Goal: Task Accomplishment & Management: Use online tool/utility

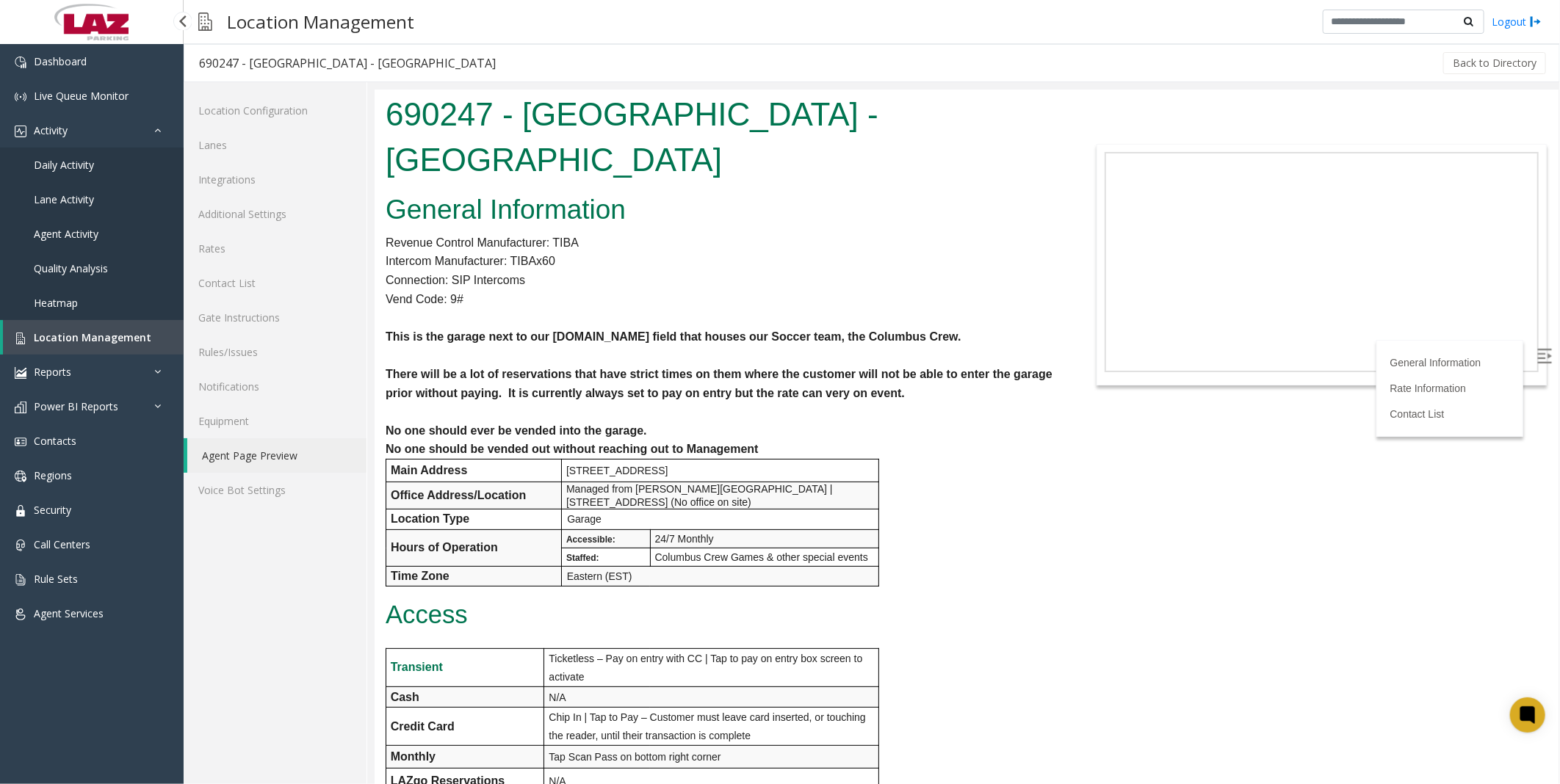
click at [74, 328] on link "Location Management" at bounding box center [93, 337] width 180 height 34
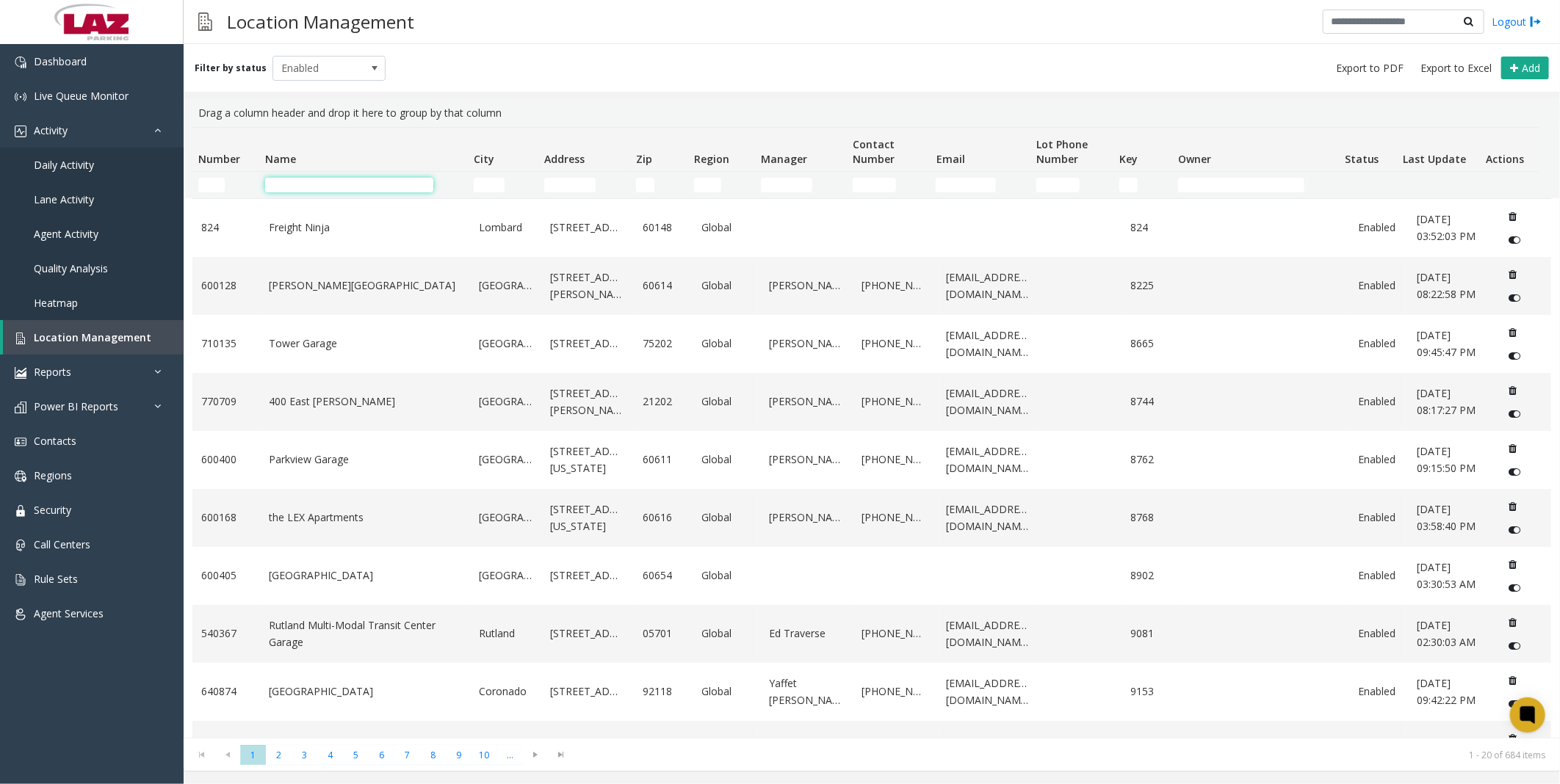
click at [328, 179] on input "Name Filter" at bounding box center [349, 185] width 168 height 15
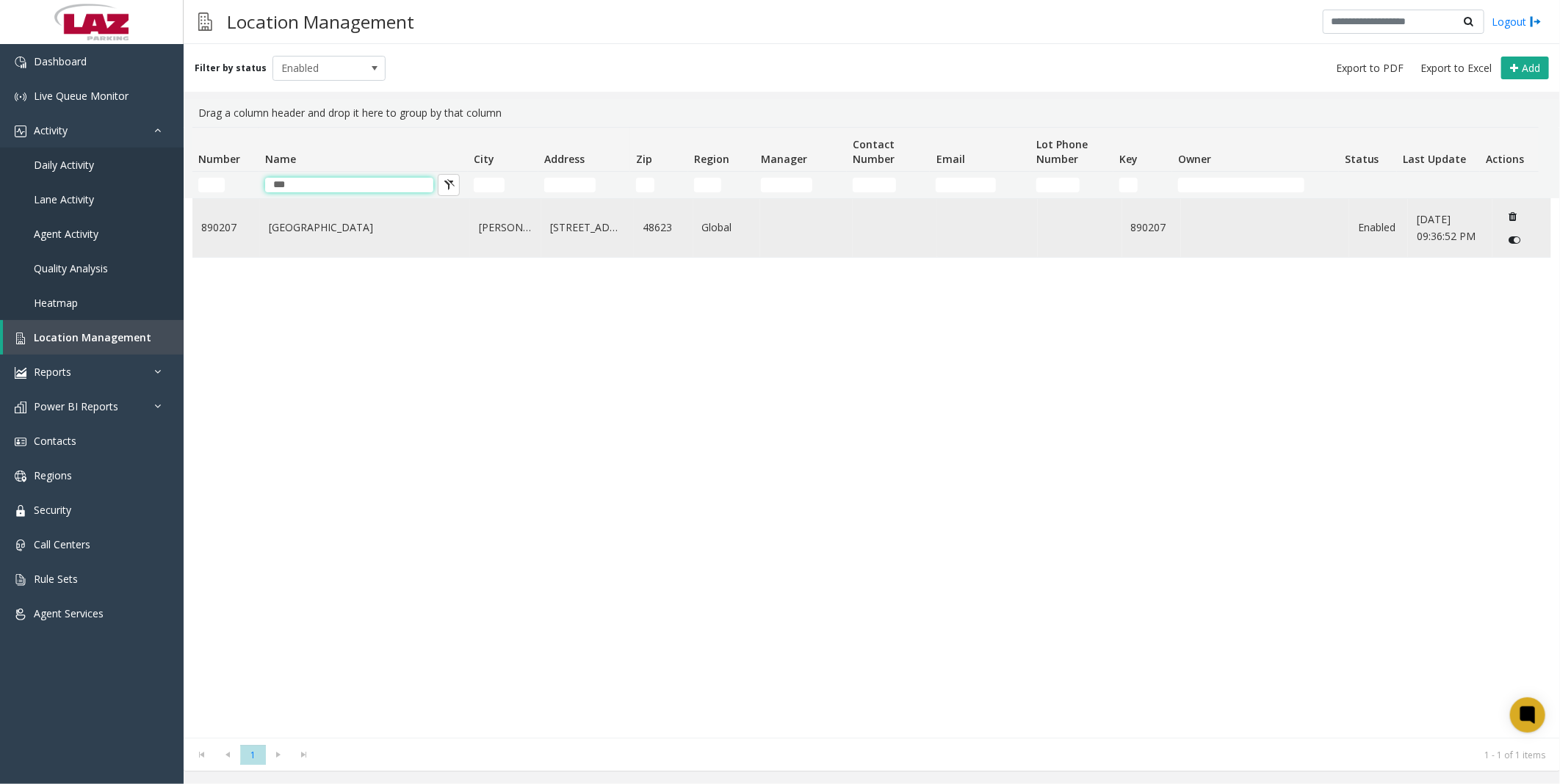
type input "***"
click at [310, 219] on link "[GEOGRAPHIC_DATA]" at bounding box center [365, 227] width 193 height 16
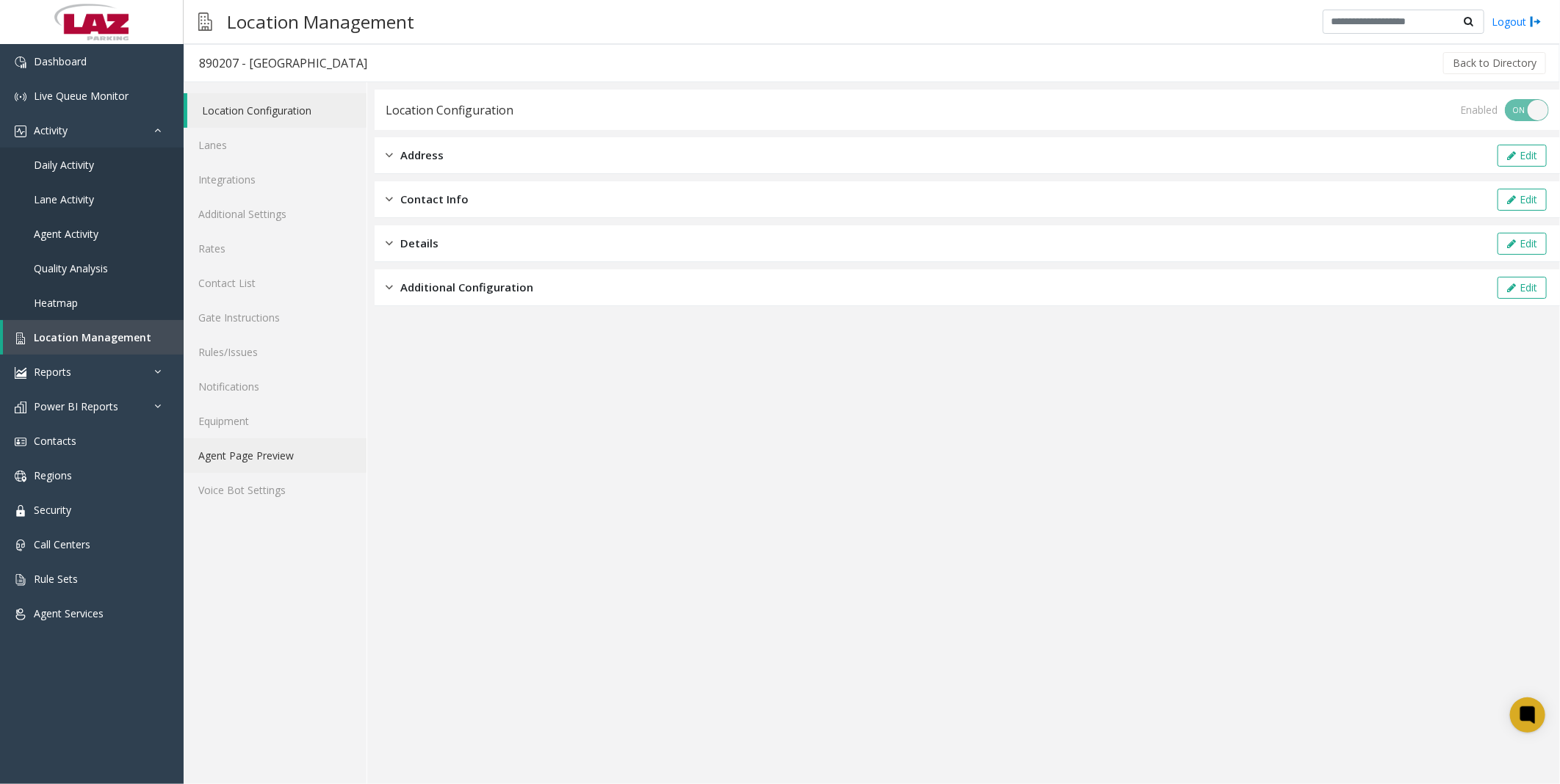
click at [235, 458] on link "Agent Page Preview" at bounding box center [274, 455] width 183 height 34
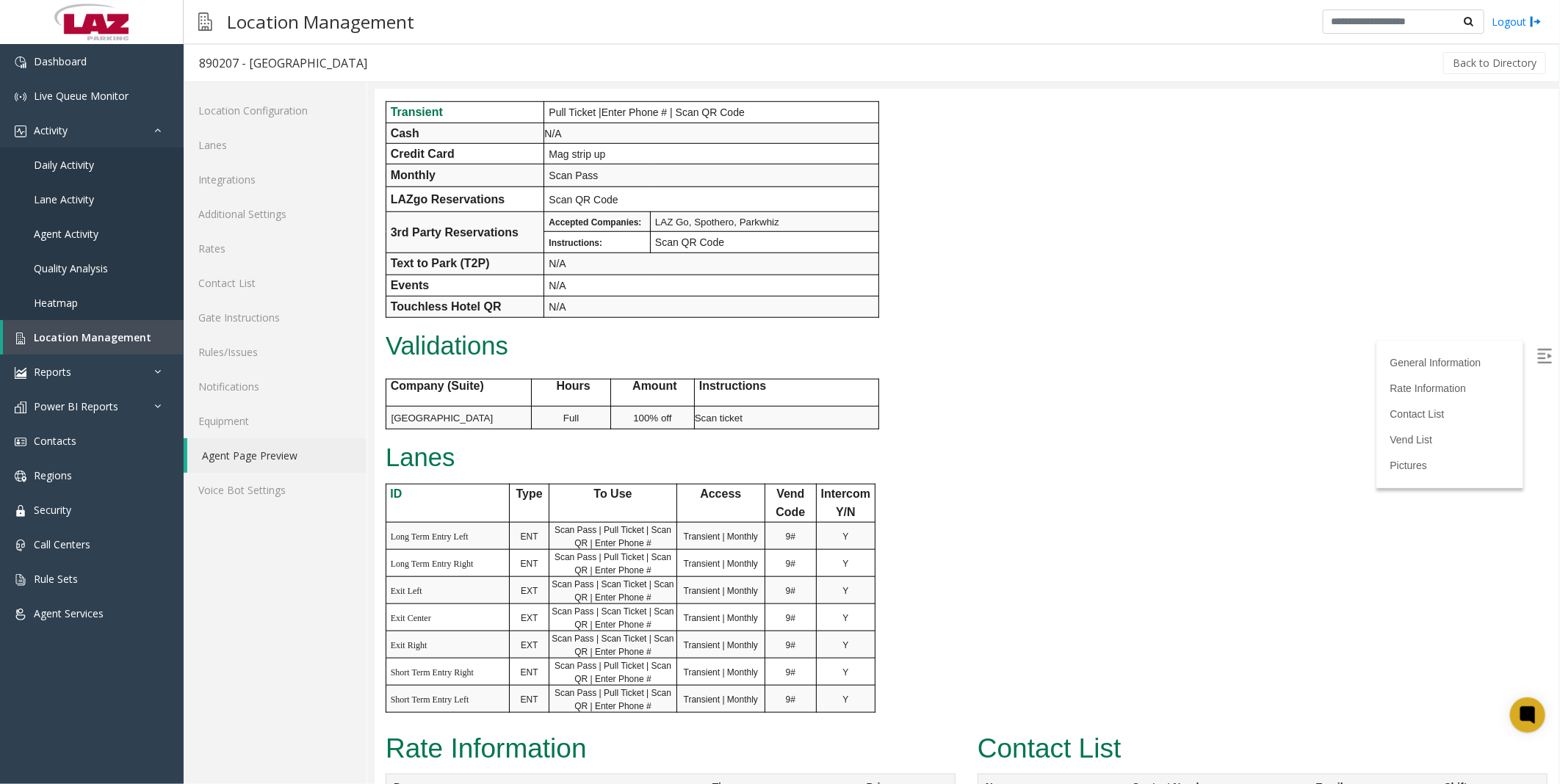
scroll to position [735, 0]
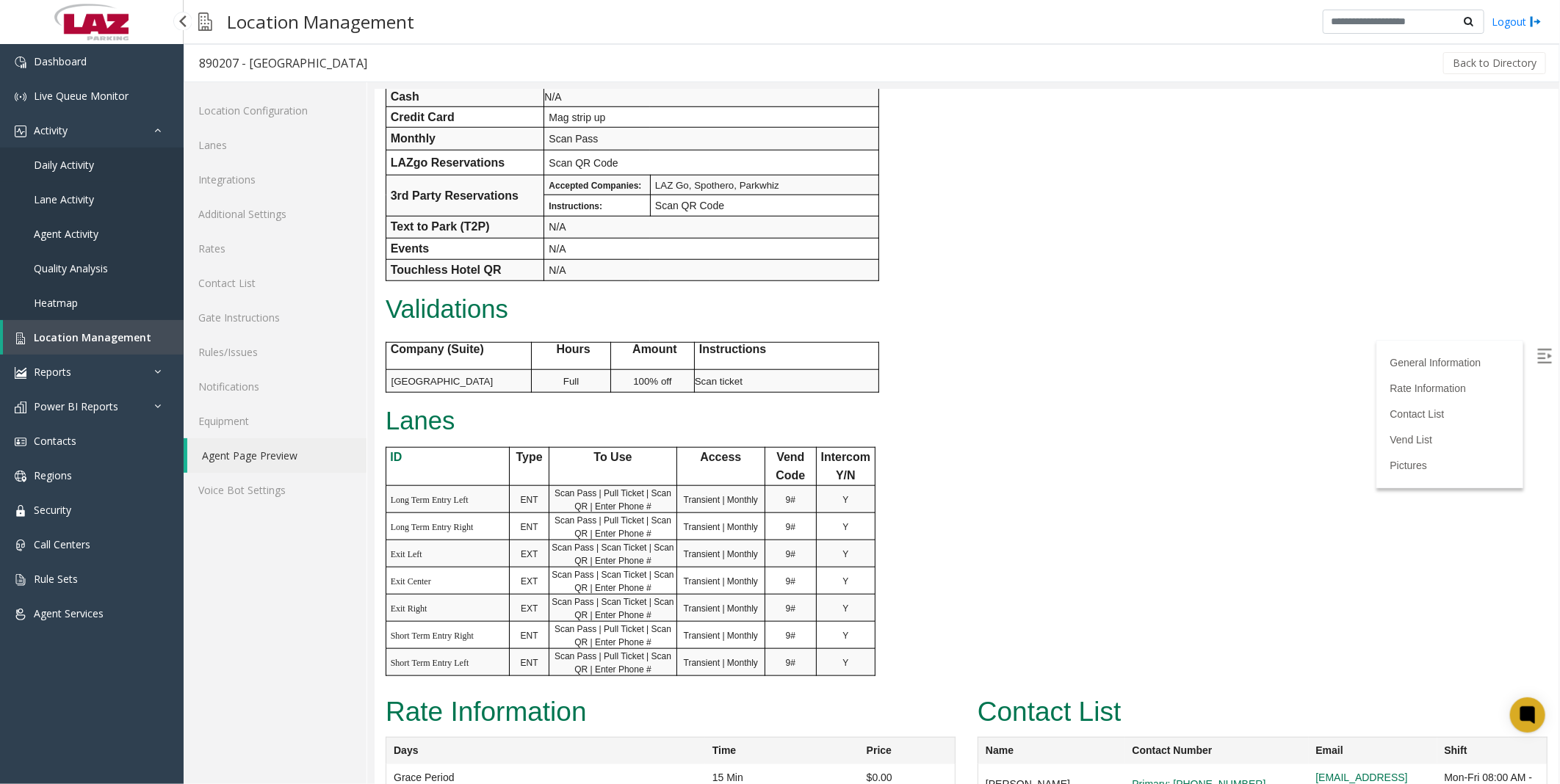
click at [86, 155] on link "Daily Activity" at bounding box center [91, 165] width 183 height 34
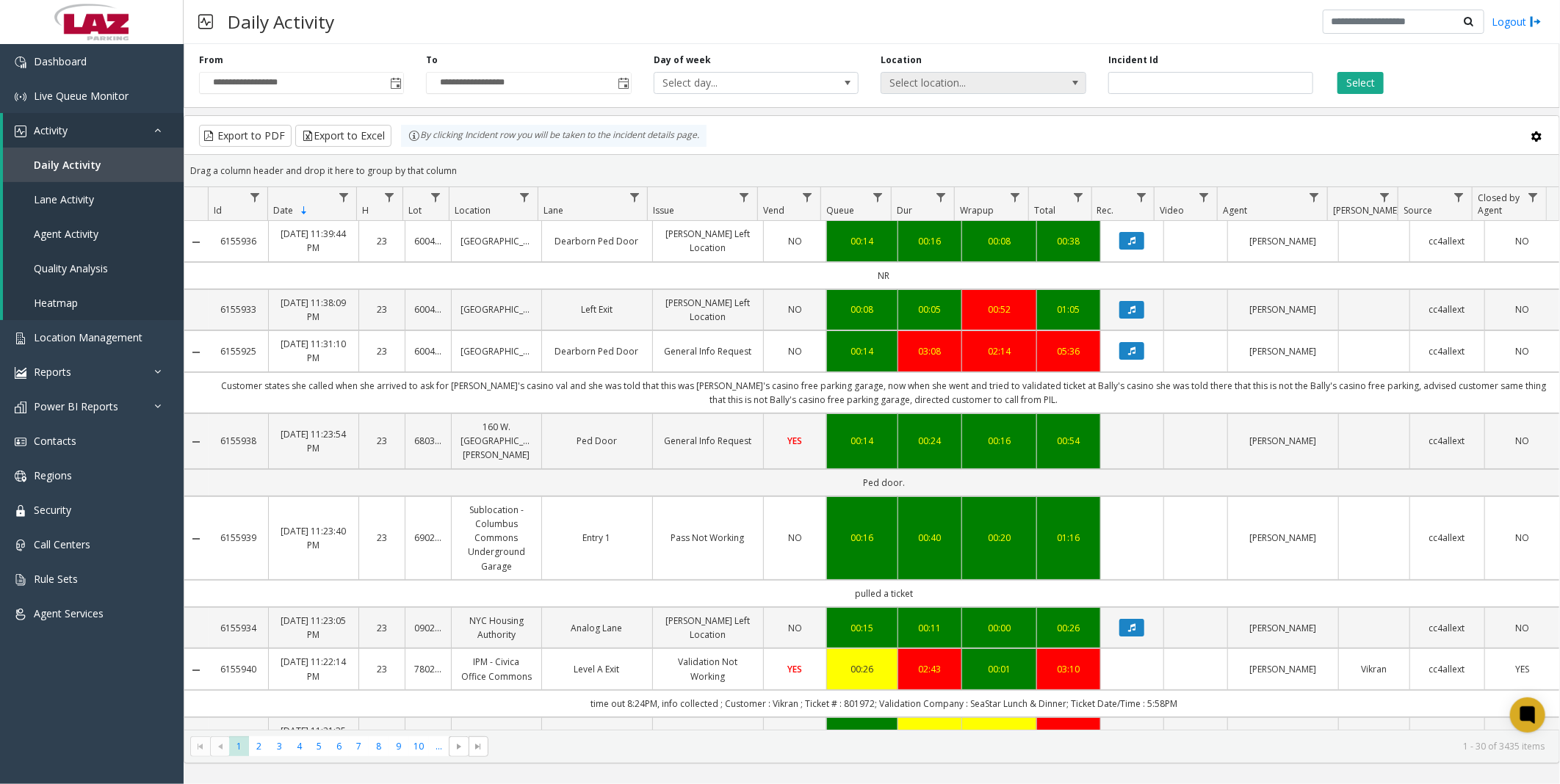
click at [948, 79] on span "Select location..." at bounding box center [962, 83] width 163 height 20
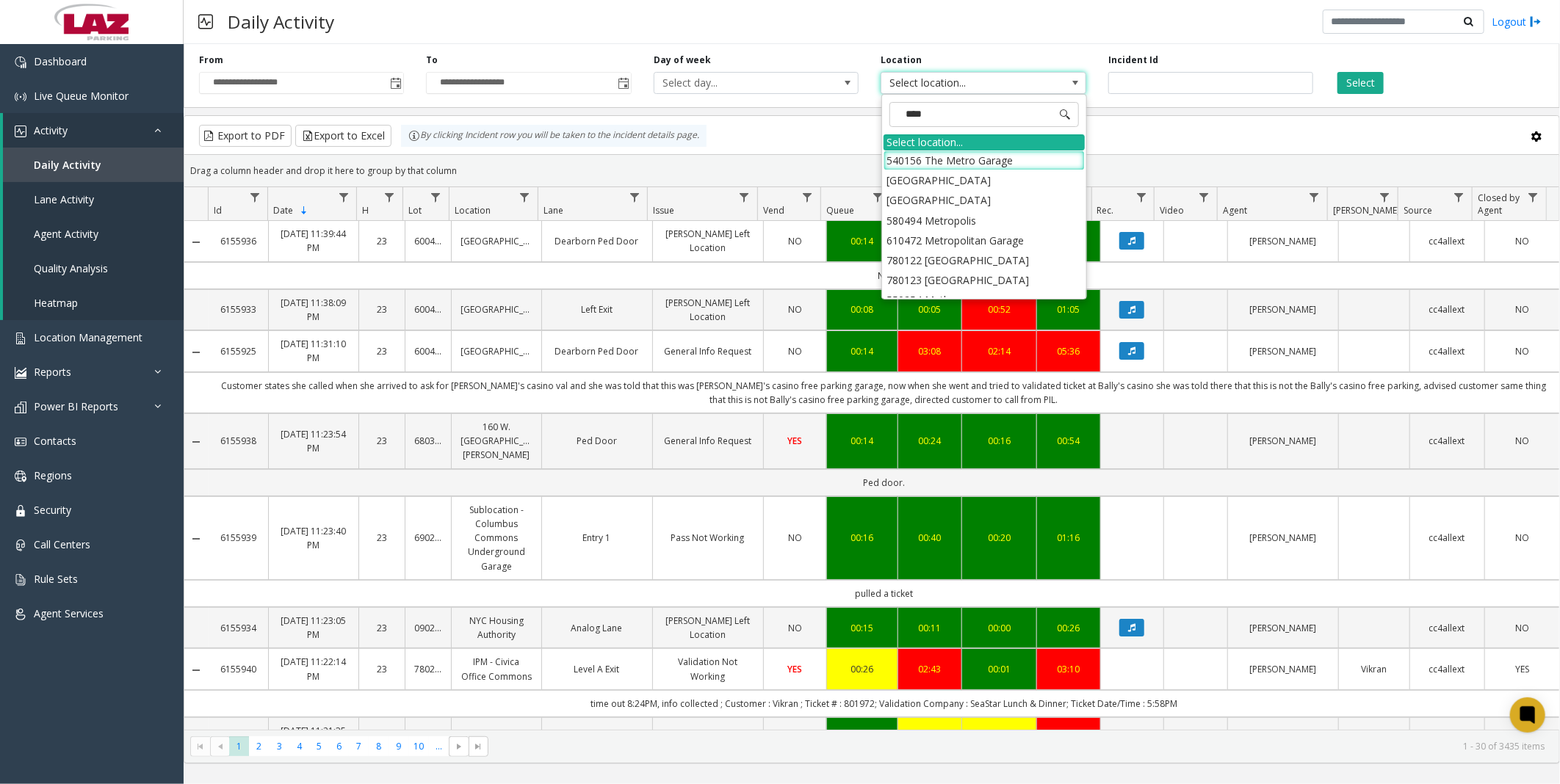
type input "*****"
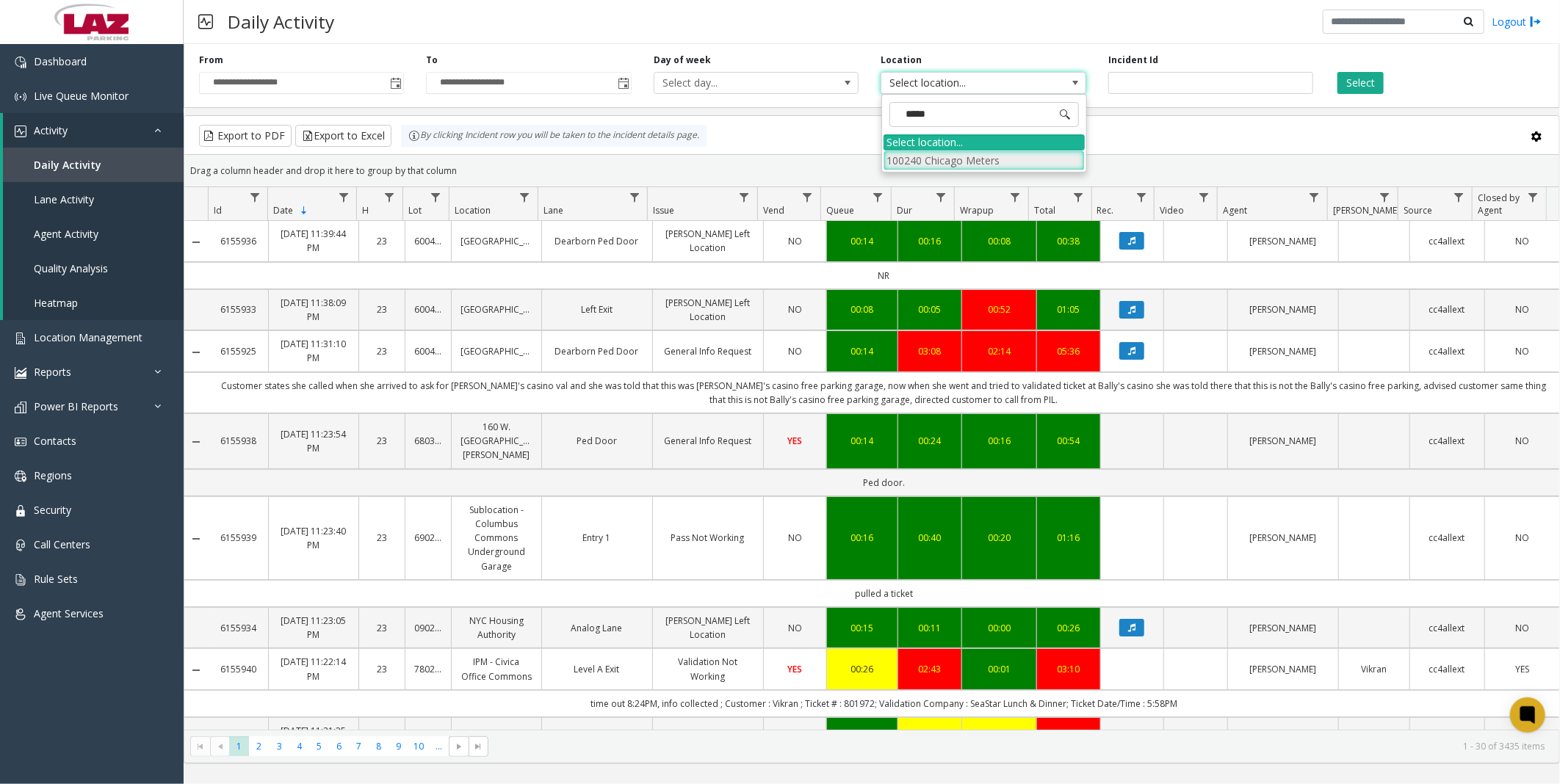
click at [900, 160] on li "100240 Chicago Meters" at bounding box center [984, 160] width 201 height 20
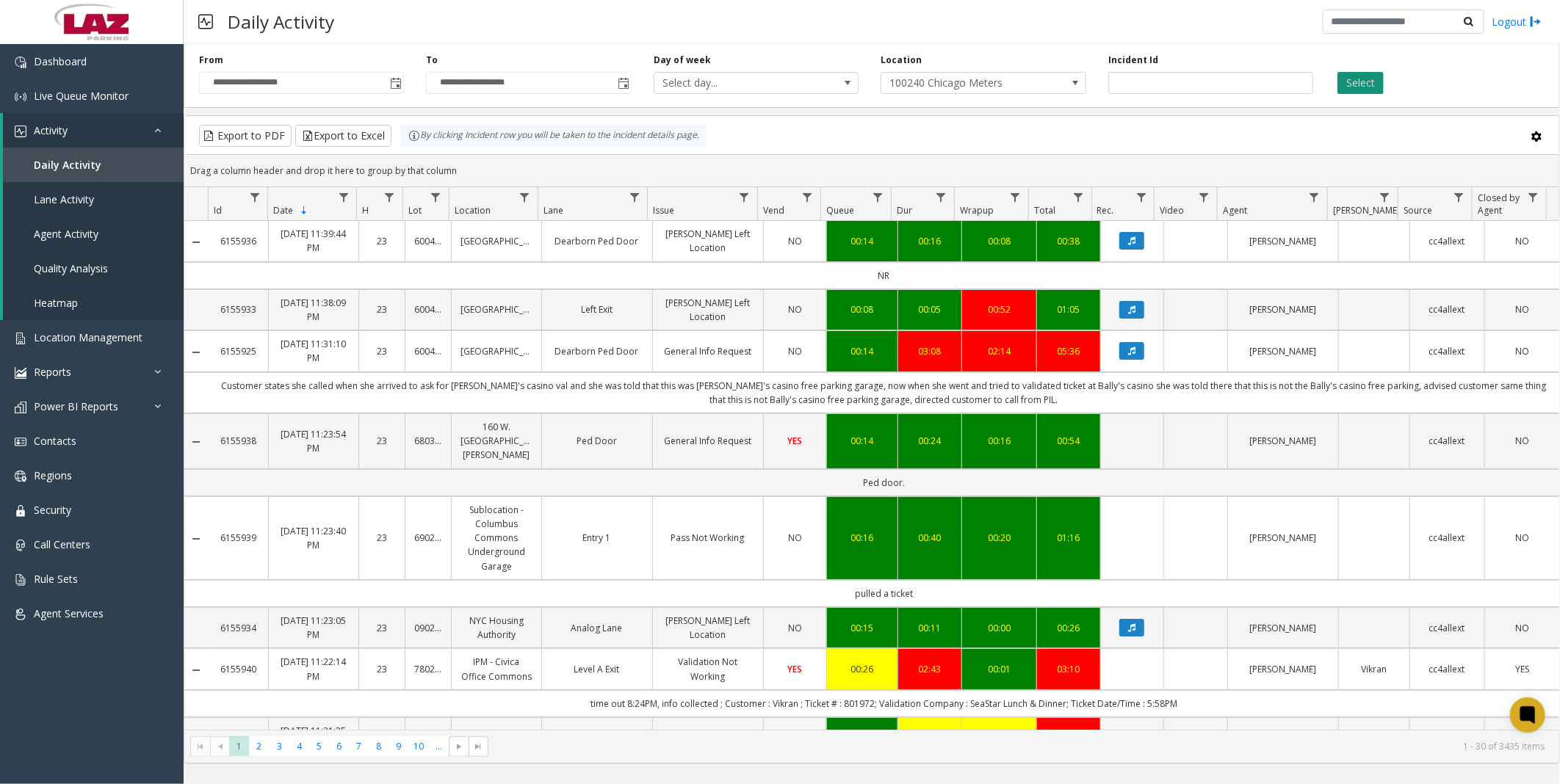
click at [1359, 81] on button "Select" at bounding box center [1361, 83] width 47 height 22
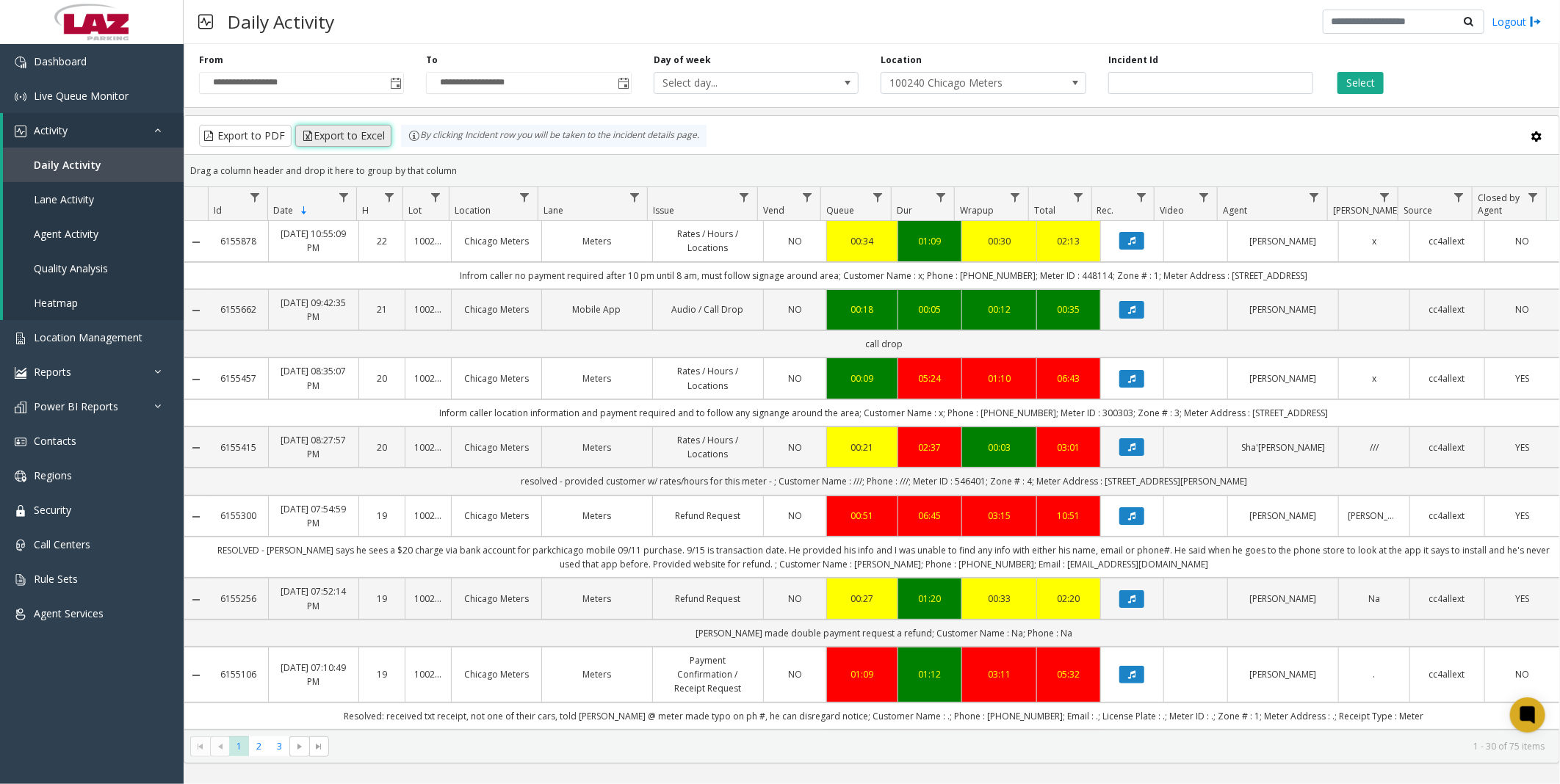
click at [335, 140] on button "Export to Excel" at bounding box center [342, 136] width 96 height 22
